Goal: Task Accomplishment & Management: Complete application form

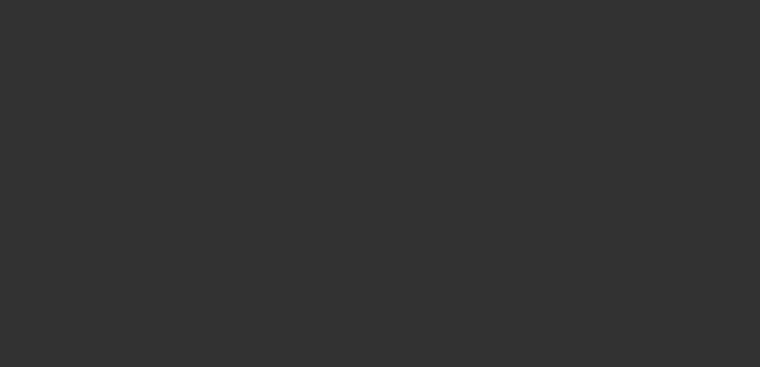
select select "4"
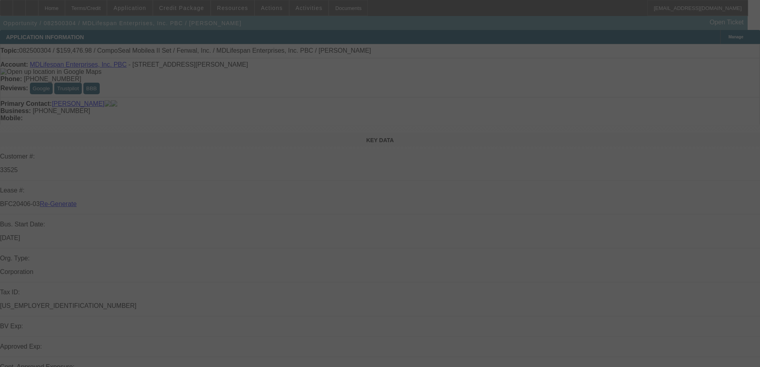
select select "0"
select select "2"
select select "0"
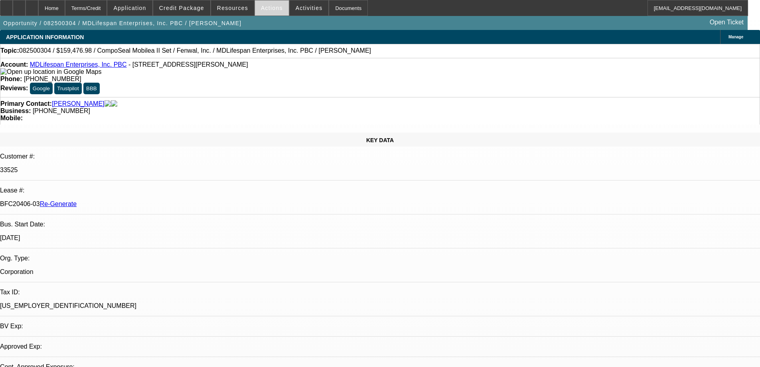
click at [271, 12] on span at bounding box center [272, 7] width 34 height 19
select select "1"
select select "2"
select select "6"
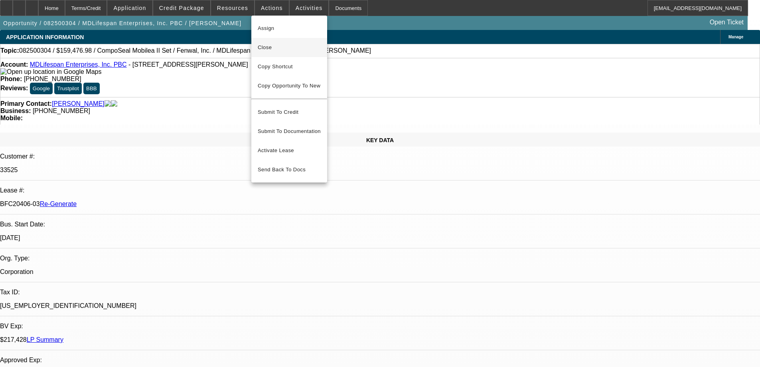
click at [272, 51] on span "Close" at bounding box center [289, 48] width 63 height 10
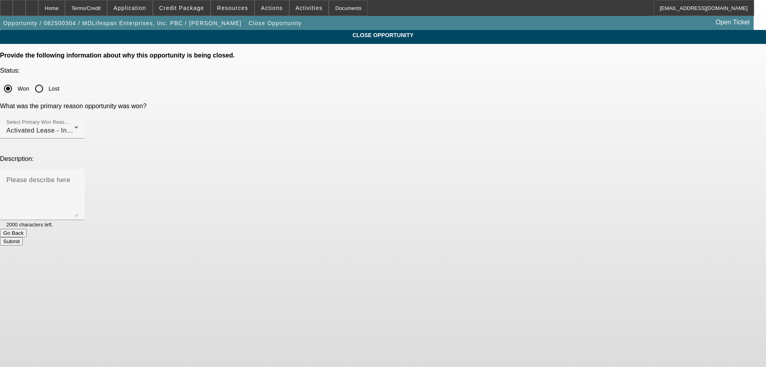
click at [23, 237] on button "Submit" at bounding box center [11, 241] width 23 height 8
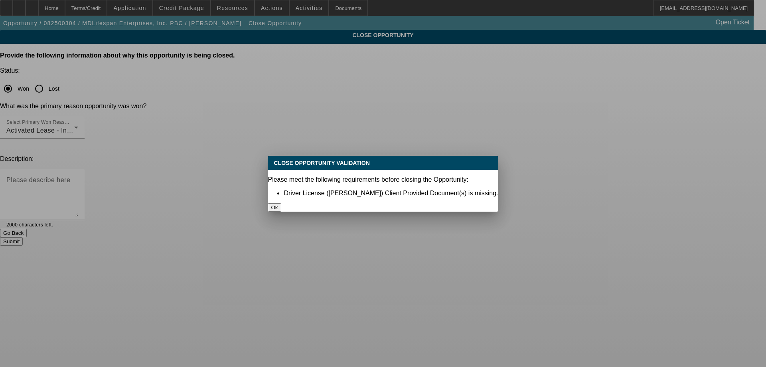
click at [281, 203] on button "Ok" at bounding box center [274, 207] width 13 height 8
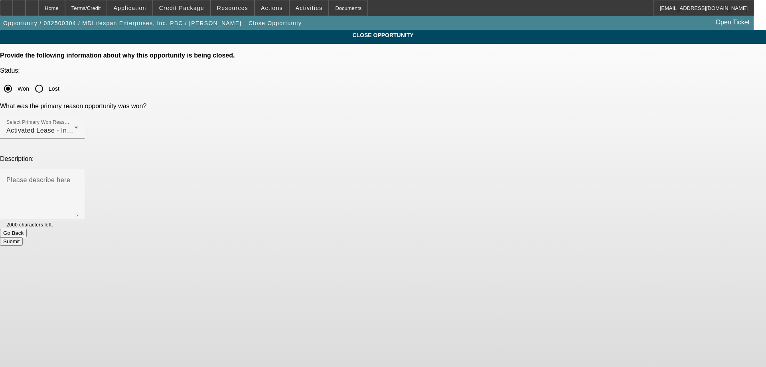
click at [23, 237] on button "Submit" at bounding box center [11, 241] width 23 height 8
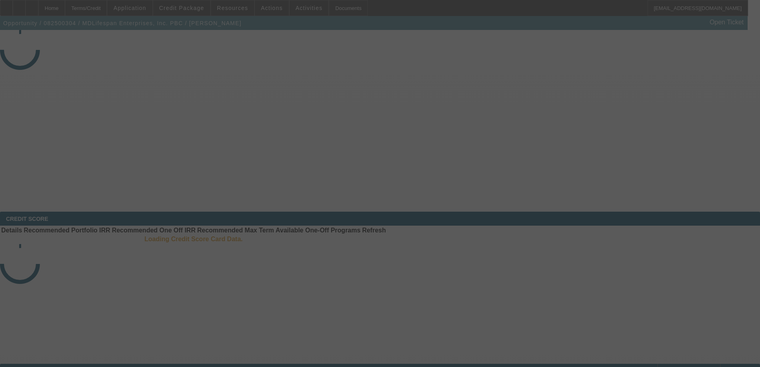
select select "4"
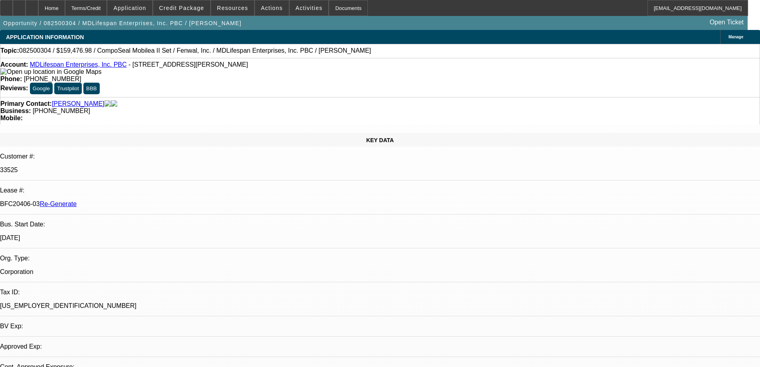
select select "0"
select select "2"
select select "0"
select select "6"
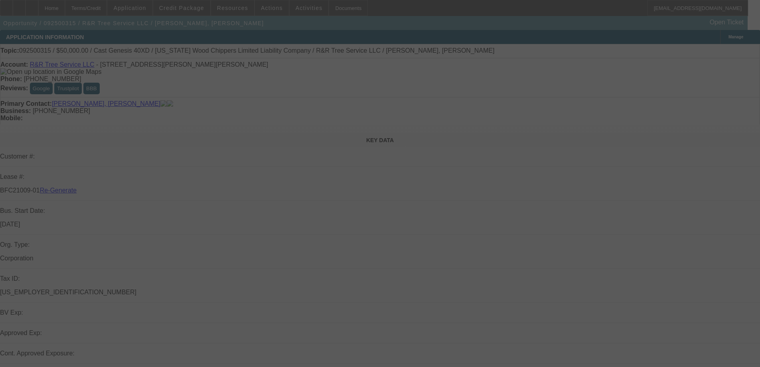
select select "3"
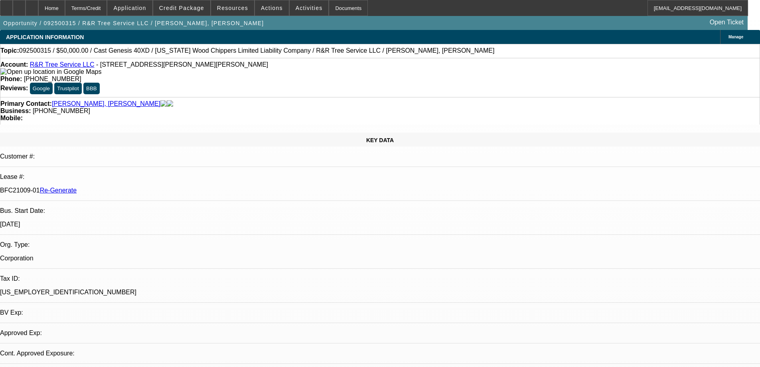
select select "0"
select select "6"
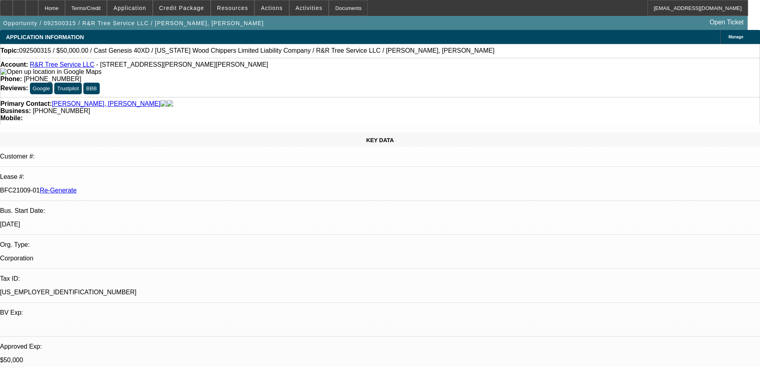
click at [330, 9] on div "Documents" at bounding box center [348, 8] width 39 height 16
click at [340, 5] on div "Documents" at bounding box center [348, 8] width 39 height 16
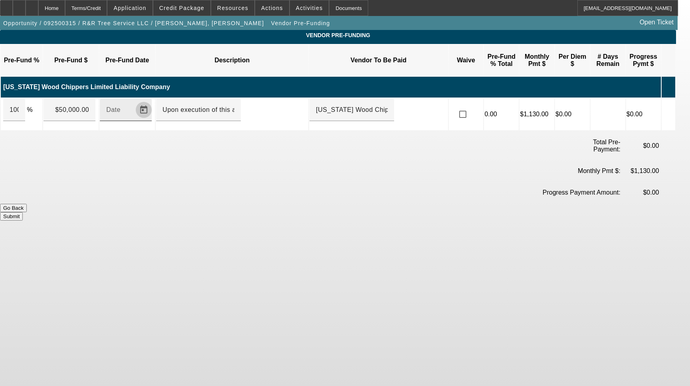
click at [151, 103] on span "Open calendar" at bounding box center [143, 109] width 19 height 19
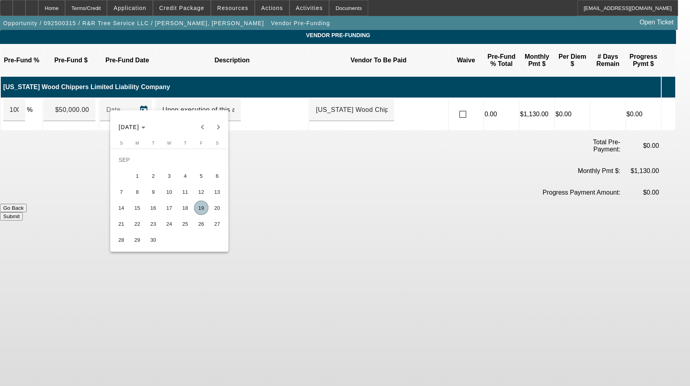
click at [202, 210] on span "19" at bounding box center [201, 207] width 14 height 14
type input "[DATE]"
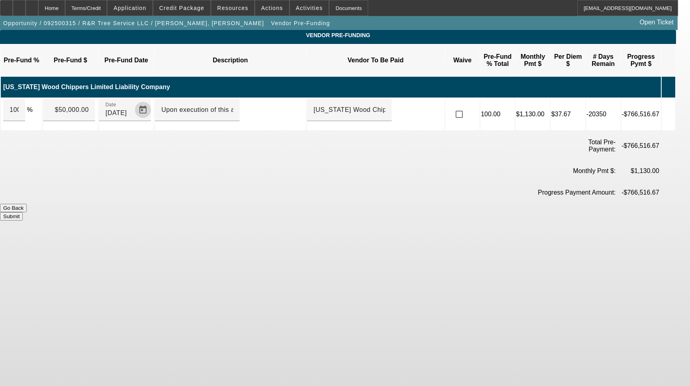
click at [23, 212] on button "Submit" at bounding box center [11, 216] width 23 height 8
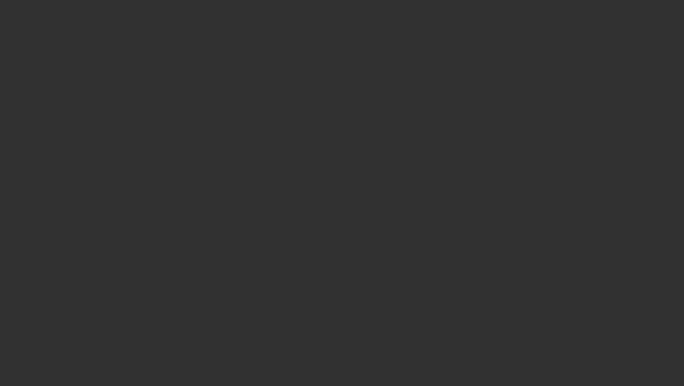
select select "3"
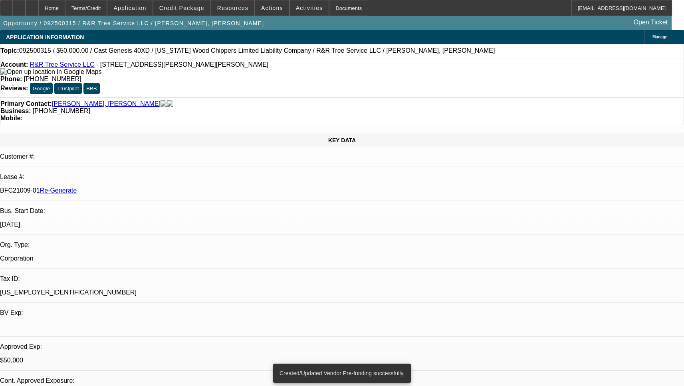
select select "0"
select select "6"
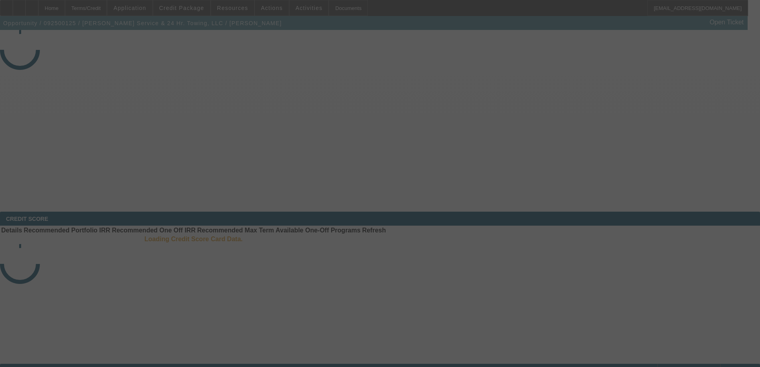
select select "3"
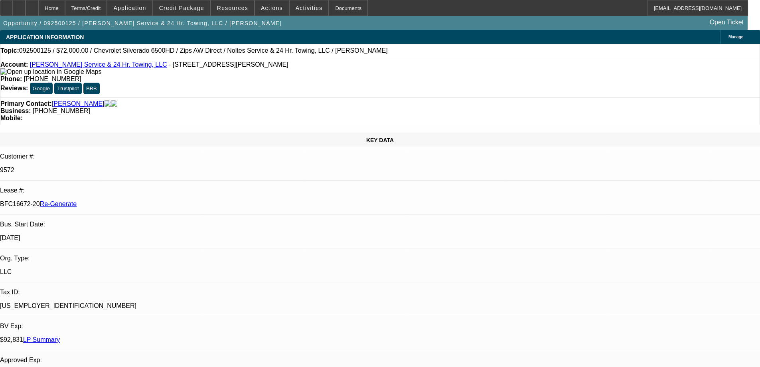
select select "0"
select select "2"
select select "0"
select select "6"
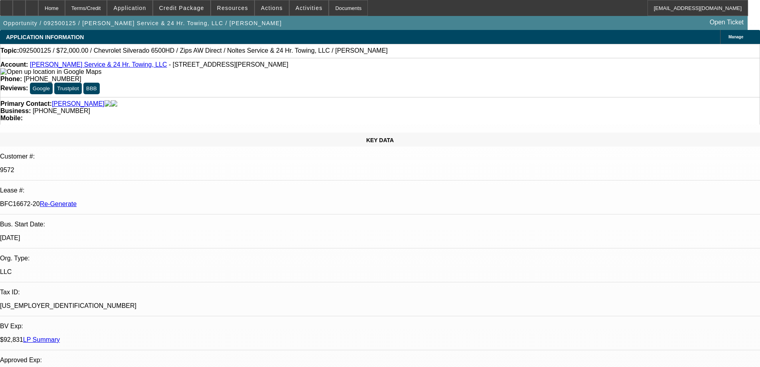
click at [261, 4] on span at bounding box center [272, 7] width 34 height 19
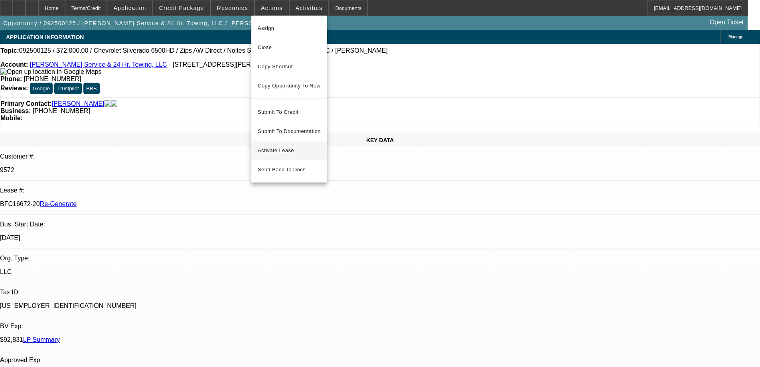
click at [277, 147] on span "Activate Lease" at bounding box center [289, 151] width 63 height 10
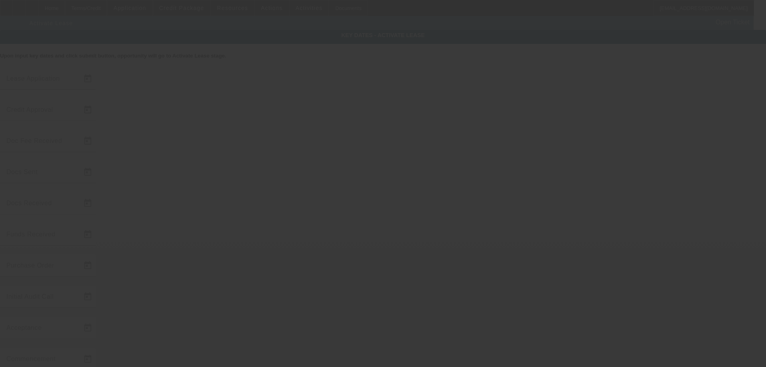
type input "9/8/2025"
type input "9/15/2025"
type input "9/9/2025"
type input "9/10/2025"
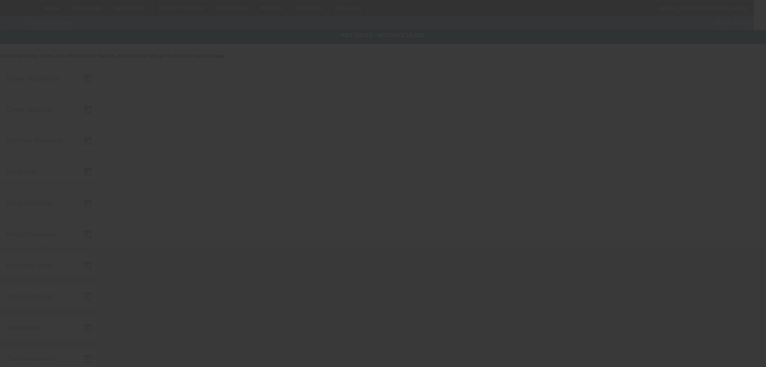
type input "9/15/2025"
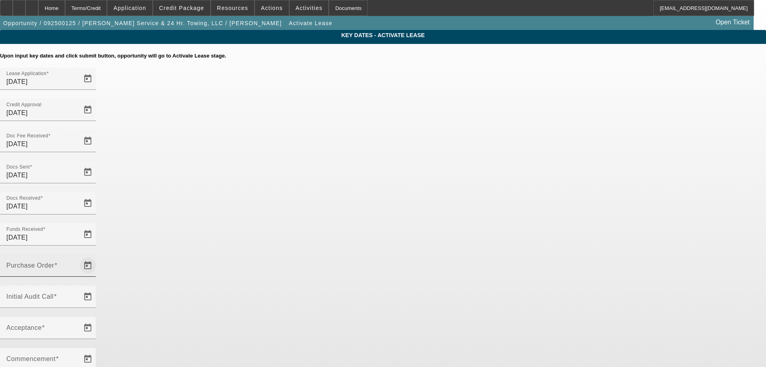
click at [97, 256] on span "Open calendar" at bounding box center [87, 265] width 19 height 19
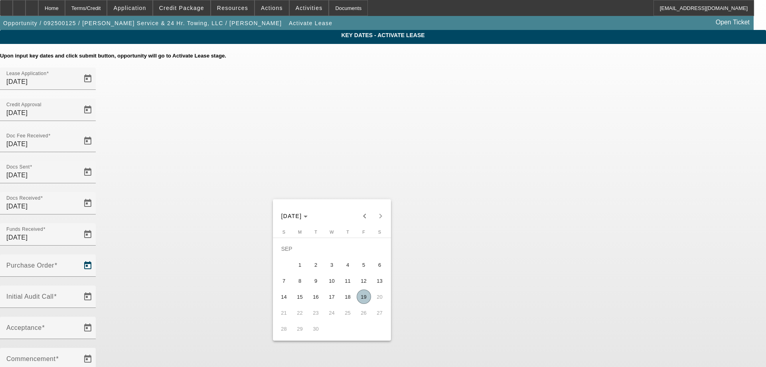
click at [361, 299] on span "19" at bounding box center [364, 296] width 14 height 14
type input "[DATE]"
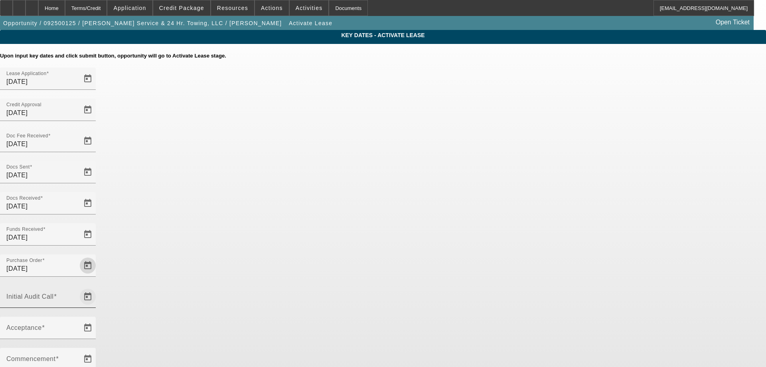
click at [97, 287] on span "Open calendar" at bounding box center [87, 296] width 19 height 19
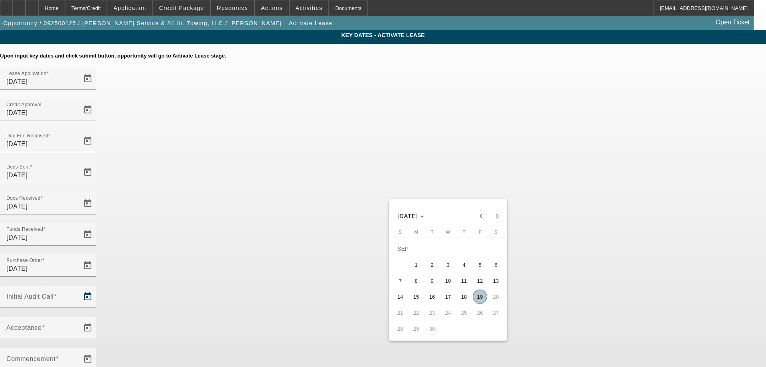
click at [485, 298] on span "19" at bounding box center [480, 296] width 14 height 14
type input "[DATE]"
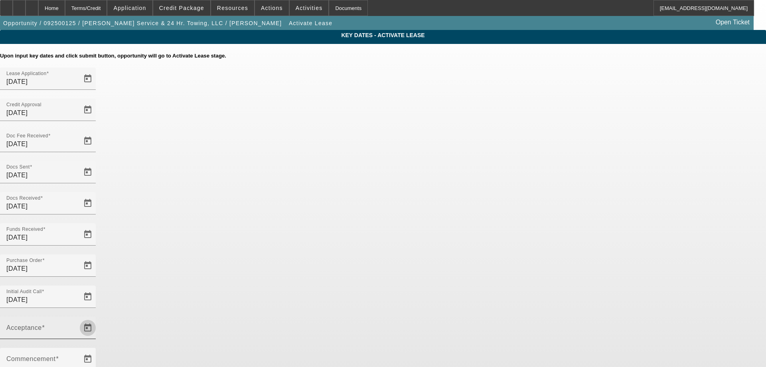
click at [97, 318] on span "Open calendar" at bounding box center [87, 327] width 19 height 19
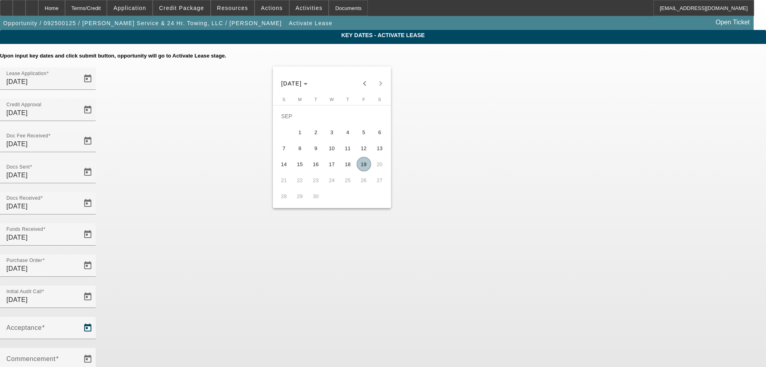
click at [361, 166] on span "19" at bounding box center [364, 164] width 14 height 14
type input "[DATE]"
type input "10/1/2025"
type input "11/1/2025"
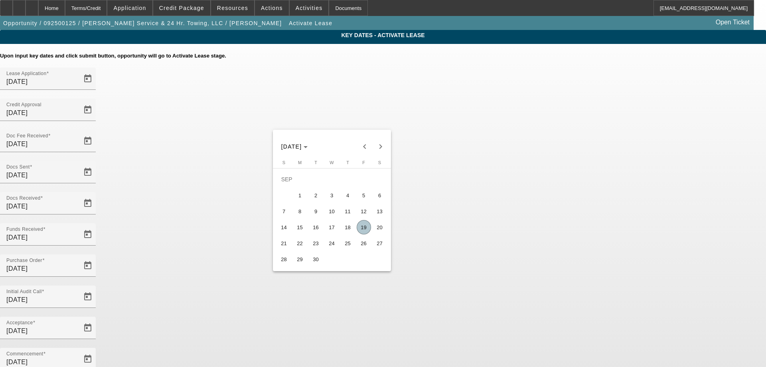
click at [304, 240] on span "22" at bounding box center [300, 243] width 14 height 14
type input "9/22/2025"
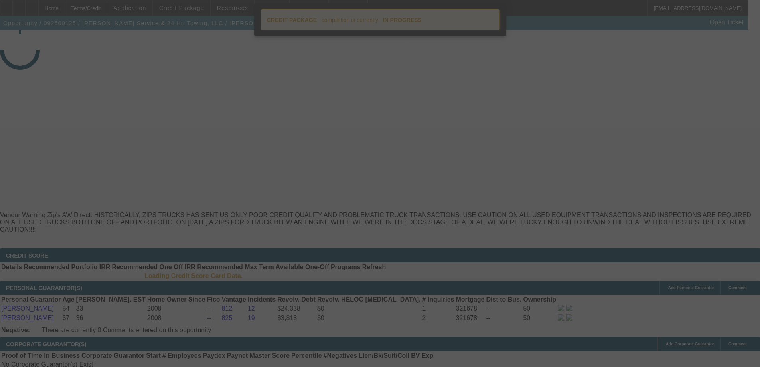
select select "4"
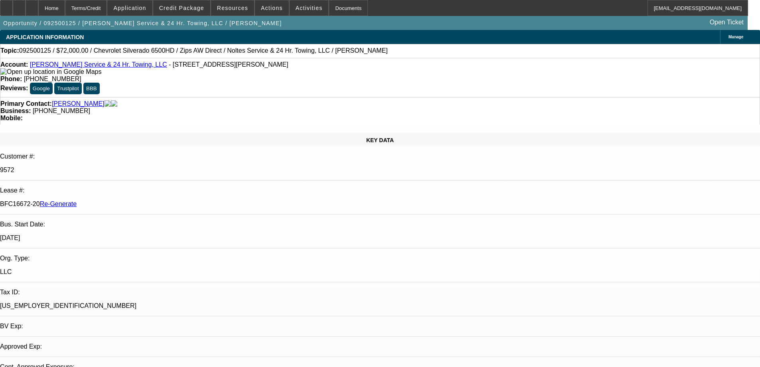
select select "0"
select select "2"
select select "0"
select select "6"
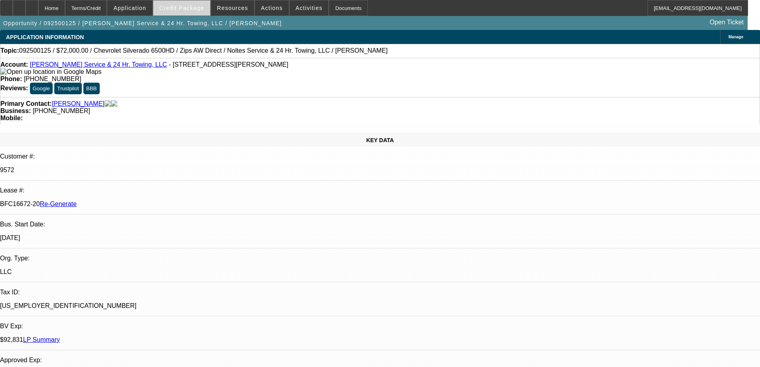
click at [187, 9] on span "Credit Package" at bounding box center [181, 8] width 45 height 6
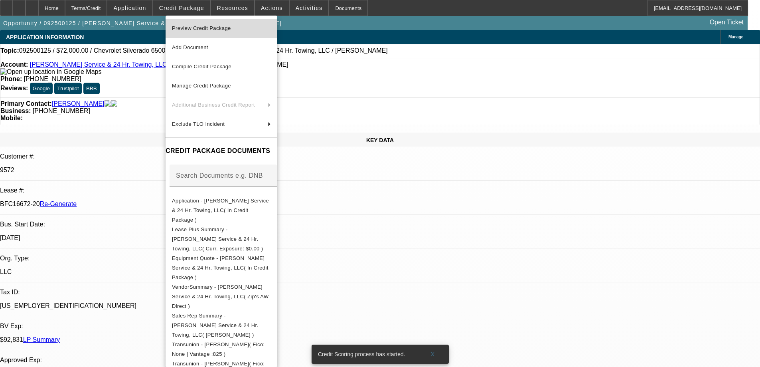
click at [199, 30] on span "Preview Credit Package" at bounding box center [201, 28] width 59 height 6
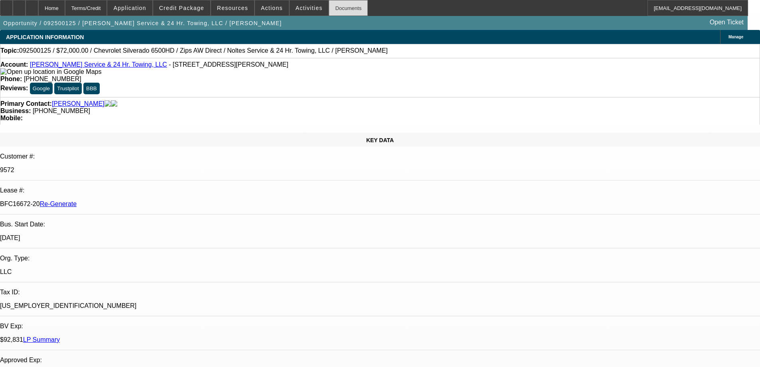
click at [336, 5] on div "Documents" at bounding box center [348, 8] width 39 height 16
click at [297, 7] on span "Activities" at bounding box center [309, 8] width 27 height 6
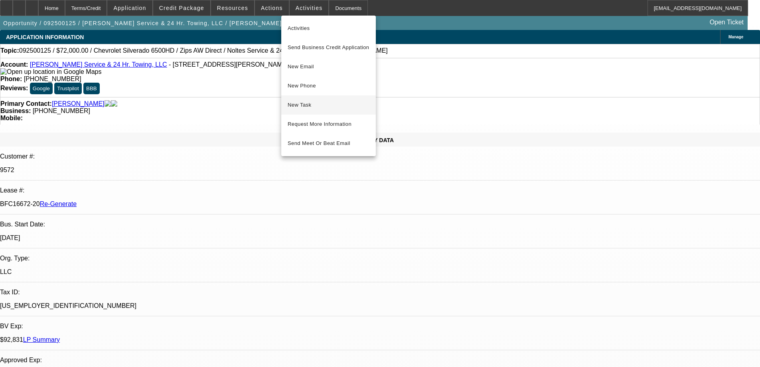
click at [312, 100] on button "New Task" at bounding box center [328, 104] width 95 height 19
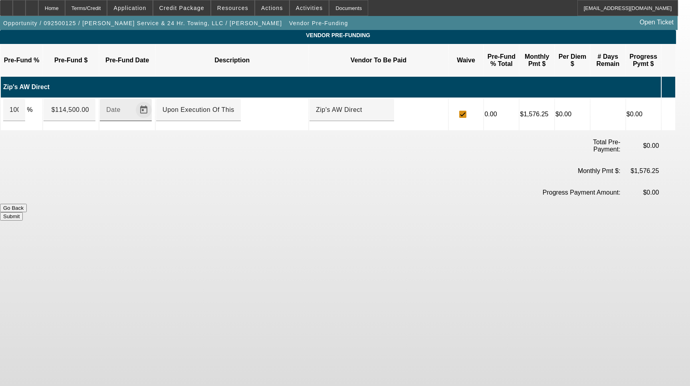
click at [152, 100] on span "Open calendar" at bounding box center [143, 109] width 19 height 19
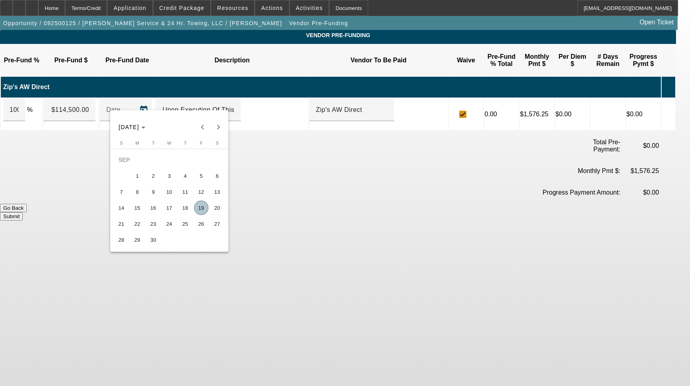
click at [199, 212] on span "19" at bounding box center [201, 207] width 14 height 14
type input "[DATE]"
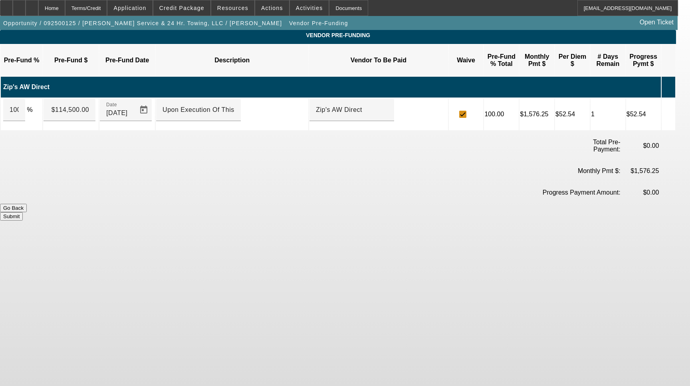
click at [23, 212] on button "Submit" at bounding box center [11, 216] width 23 height 8
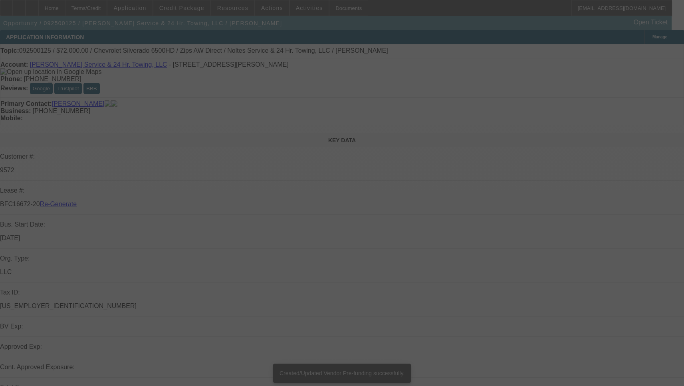
select select "4"
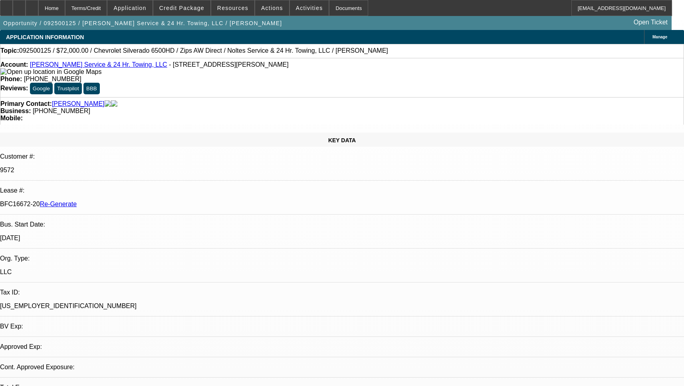
select select "0"
select select "1"
select select "2"
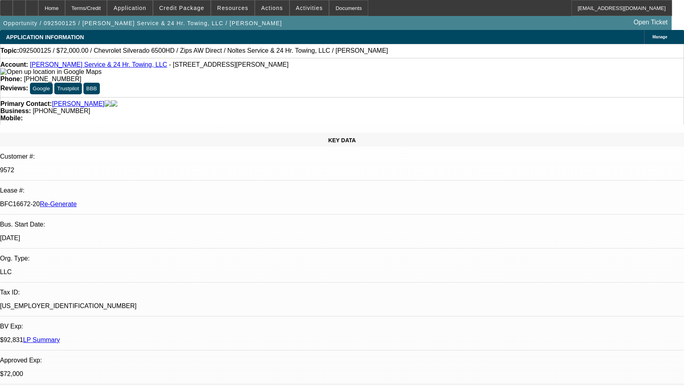
select select "6"
